Goal: Unclear: Browse casually

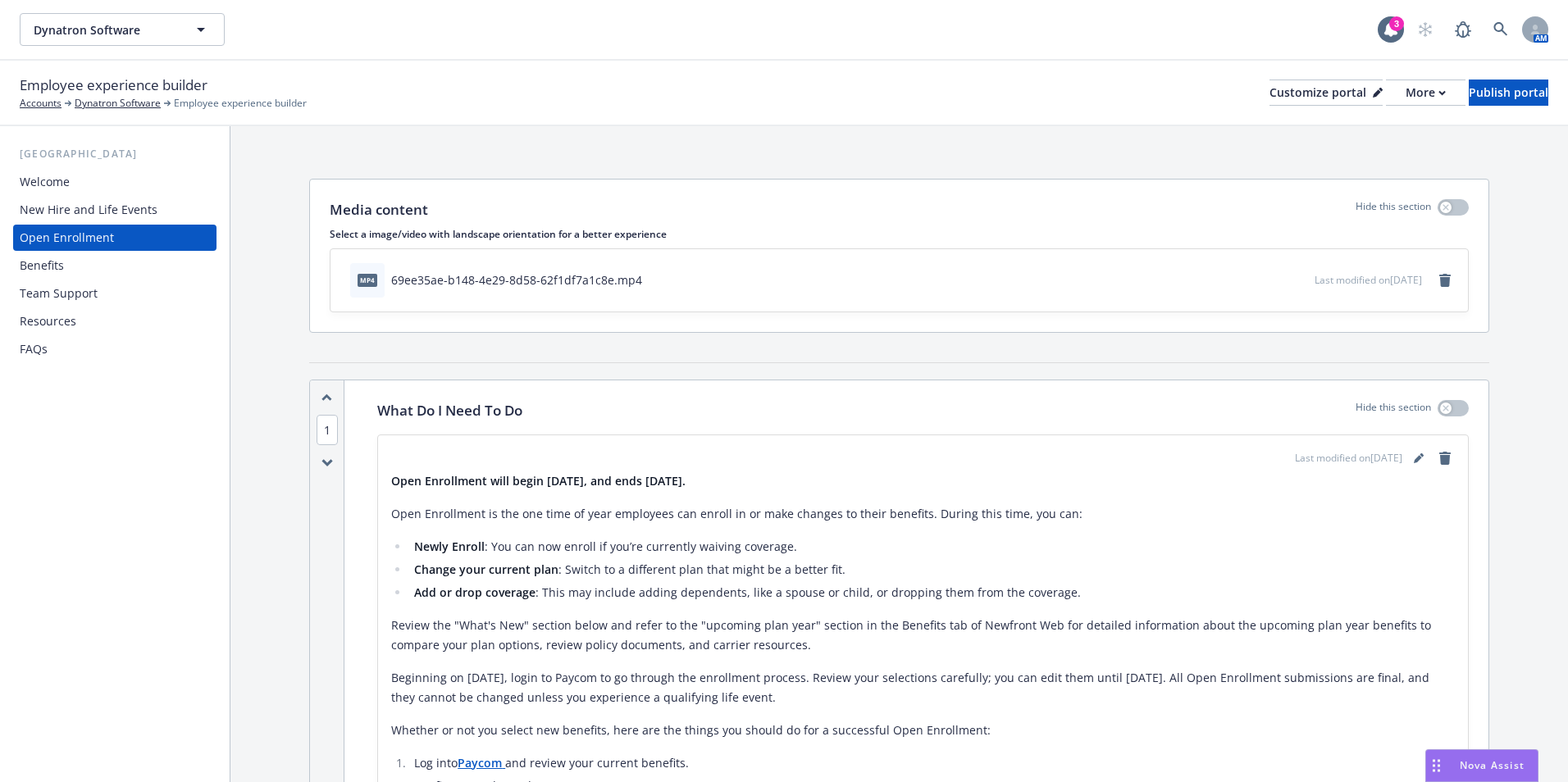
scroll to position [2777, 0]
